Goal: Find specific page/section: Find specific page/section

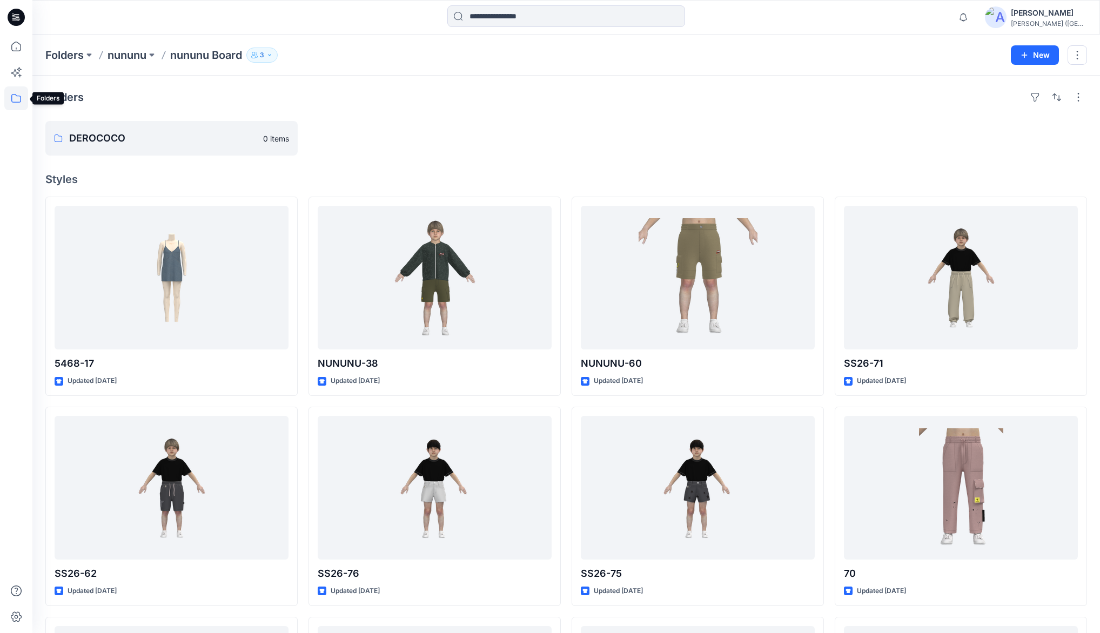
click at [15, 100] on icon at bounding box center [16, 98] width 24 height 24
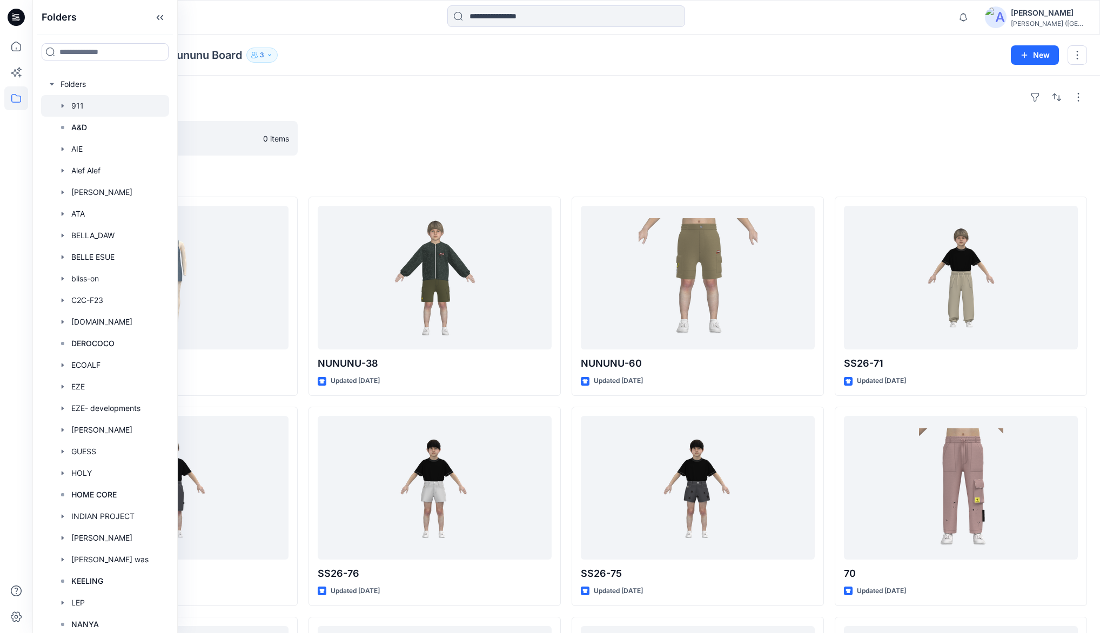
click at [88, 109] on div at bounding box center [105, 106] width 128 height 22
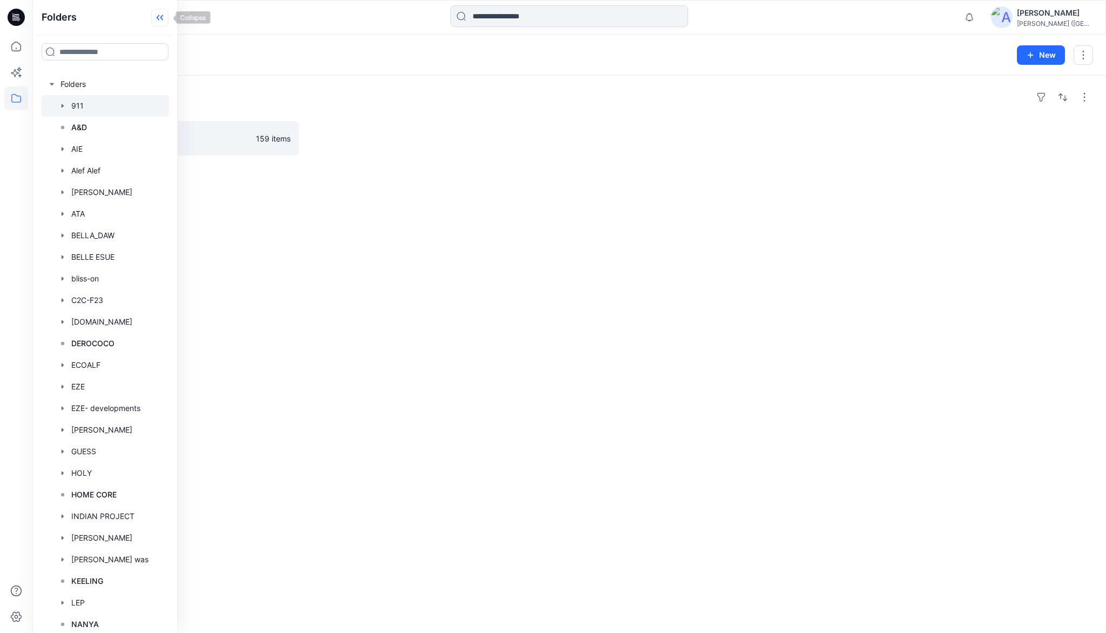
click at [164, 19] on icon at bounding box center [159, 18] width 17 height 18
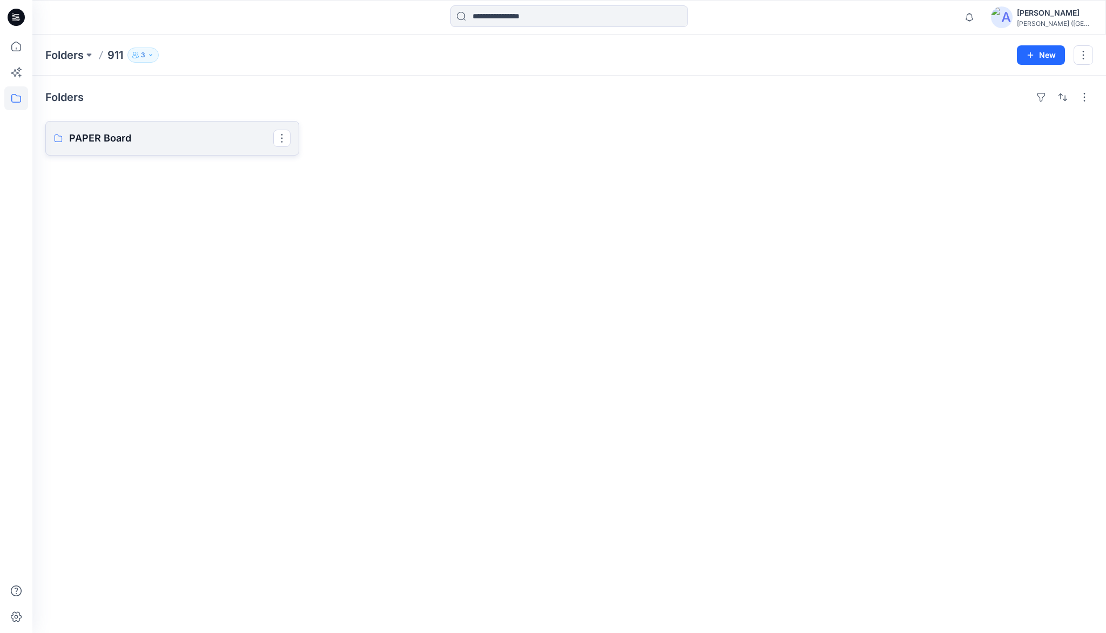
click at [107, 138] on p "PAPER Board" at bounding box center [171, 138] width 204 height 15
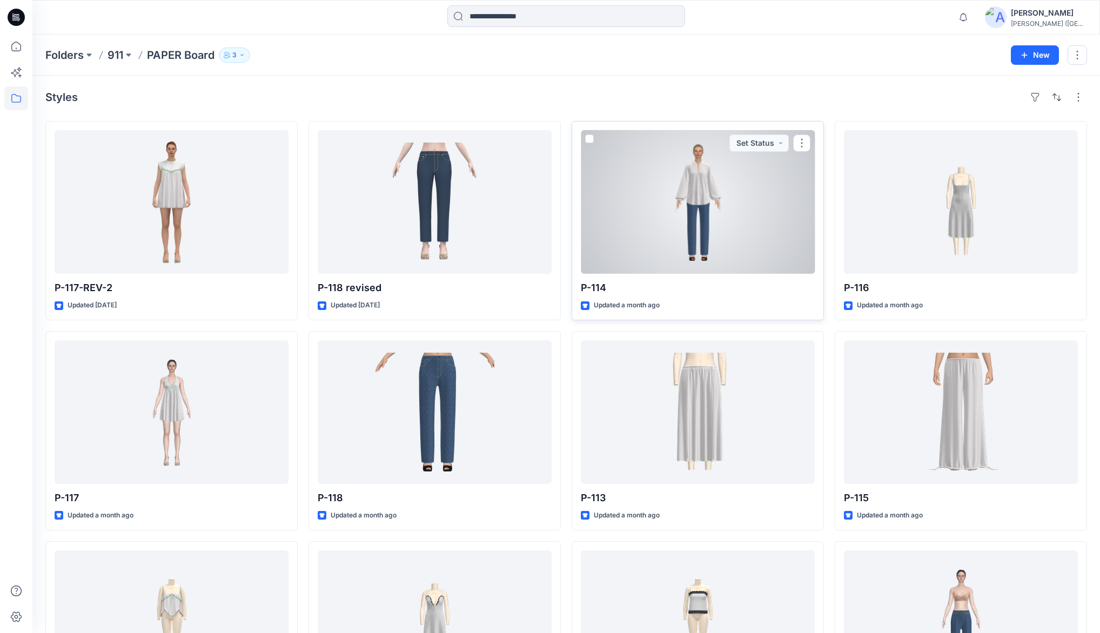
click at [688, 217] on div at bounding box center [698, 202] width 234 height 144
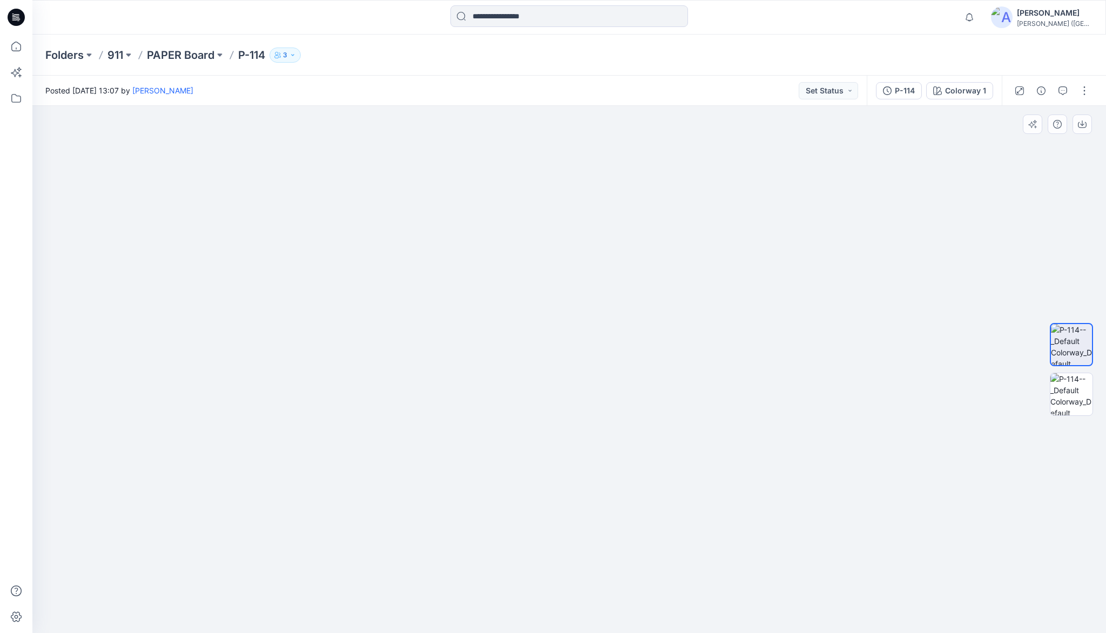
drag, startPoint x: 600, startPoint y: 211, endPoint x: 601, endPoint y: 389, distance: 177.7
click at [178, 49] on p "PAPER Board" at bounding box center [181, 55] width 68 height 15
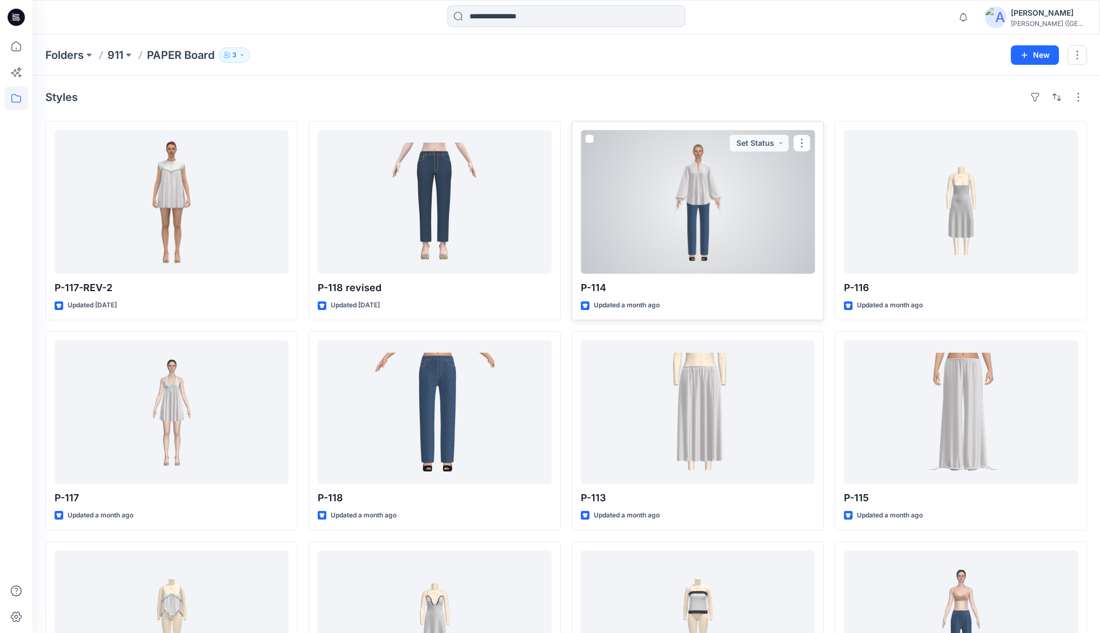
click at [676, 205] on div at bounding box center [698, 202] width 234 height 144
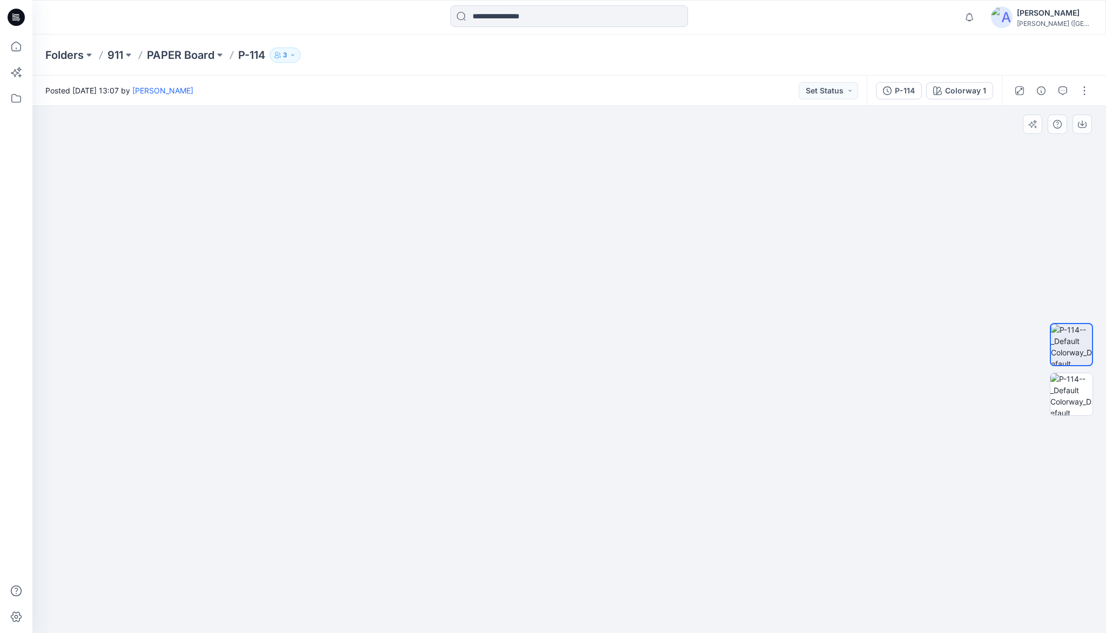
drag, startPoint x: 594, startPoint y: 194, endPoint x: 573, endPoint y: 361, distance: 168.3
drag, startPoint x: 586, startPoint y: 264, endPoint x: 584, endPoint y: 298, distance: 34.6
